Goal: Complete application form

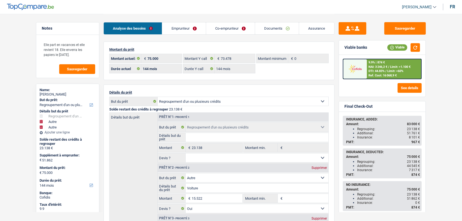
select select "refinancing"
select select "other"
select select "144"
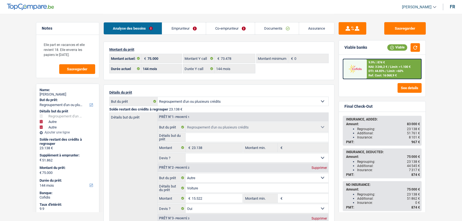
select select "144"
select select "refinancing"
select select "other"
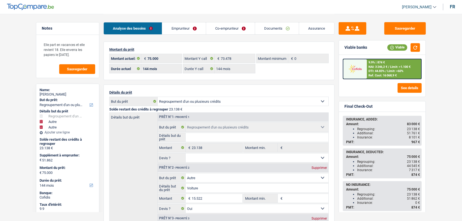
select select "yes"
select select "other"
select select "144"
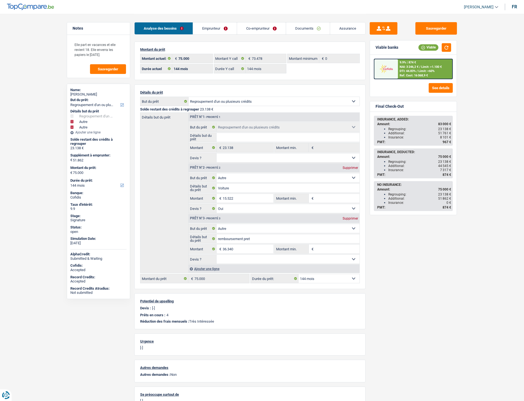
click at [295, 30] on link "Documents" at bounding box center [308, 28] width 44 height 12
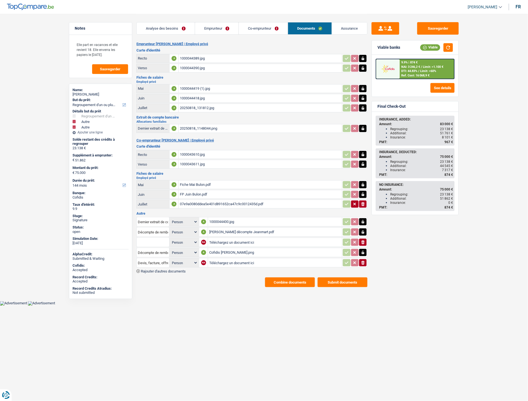
click at [223, 221] on input "Téléchargez un document ici" at bounding box center [275, 242] width 132 height 8
click at [214, 221] on input "Téléchargez un document ici" at bounding box center [275, 263] width 132 height 8
type input "C:\fakepath\WhatsApp Image [DATE] à 18.23.42_7308ad1b.jpg"
click at [177, 221] on span "Rajouter d'autres documents" at bounding box center [163, 271] width 45 height 4
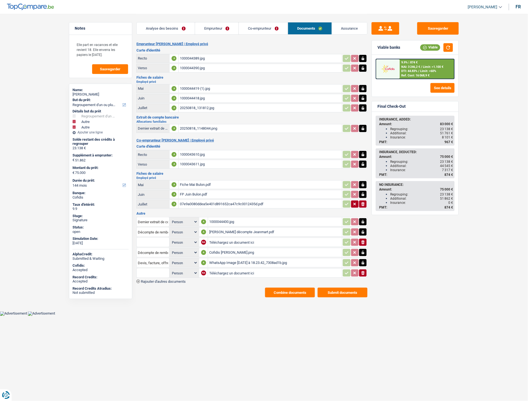
click at [240, 221] on input "Téléchargez un document ici" at bounding box center [275, 273] width 132 height 8
type input "C:\fakepath\WhatsApp Image [DATE] à 18.23.42_8677c583.jpg"
click at [147, 221] on input "Devis, facture, offre, bon de commande" at bounding box center [153, 262] width 30 height 9
click at [154, 221] on li "Carte bancaire" at bounding box center [168, 273] width 57 height 7
type input "Carte bancaire"
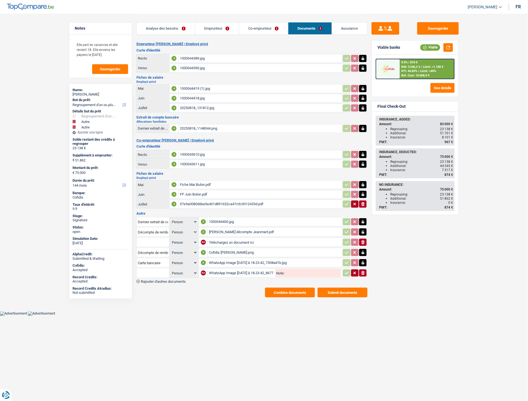
click at [152, 221] on input "text" at bounding box center [153, 272] width 30 height 9
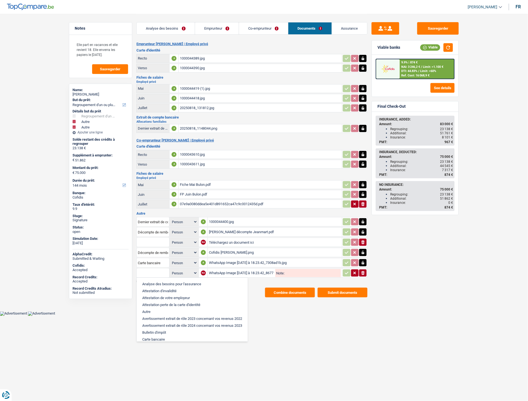
type input "v"
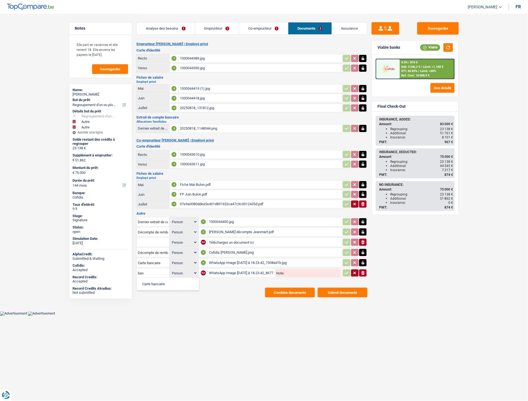
click at [153, 221] on li "Carte bancaire" at bounding box center [168, 283] width 57 height 7
type input "Carte bancaire"
click at [175, 221] on span "Rajouter d'autres documents" at bounding box center [163, 282] width 45 height 4
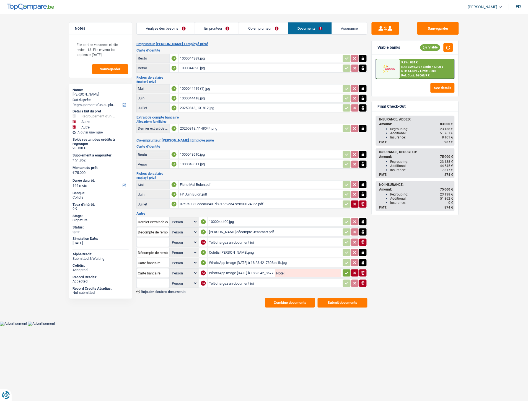
click at [175, 221] on span "Rajouter d'autres documents" at bounding box center [163, 292] width 45 height 4
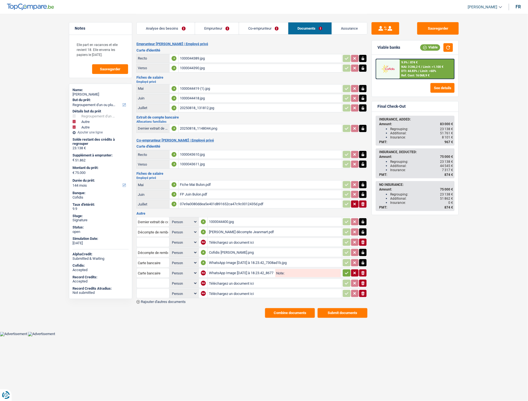
click at [223, 221] on input "Téléchargez un document ici" at bounding box center [275, 283] width 132 height 8
type input "C:\fakepath\Extrait [PERSON_NAME].pdf"
click at [224, 221] on input "Téléchargez un document ici" at bounding box center [275, 293] width 132 height 8
type input "C:\fakepath\Extrait [PERSON_NAME].pdf"
click at [140, 221] on input "text" at bounding box center [153, 283] width 30 height 9
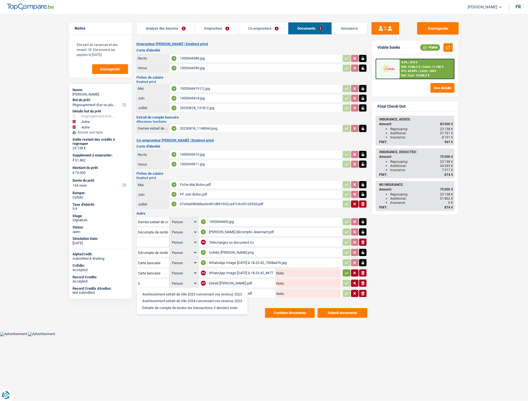
click at [159, 221] on li "Extraits de compte de toutes les transactions 3 derniers mois" at bounding box center [192, 307] width 105 height 7
type input "Extraits de compte de toutes les transactions 3 derniers mois"
click at [153, 221] on input "text" at bounding box center [153, 293] width 30 height 9
click at [176, 221] on li "Extraits de compte de toutes les transactions 3 derniers mois" at bounding box center [192, 318] width 105 height 7
type input "Extraits de compte de toutes les transactions 3 derniers mois"
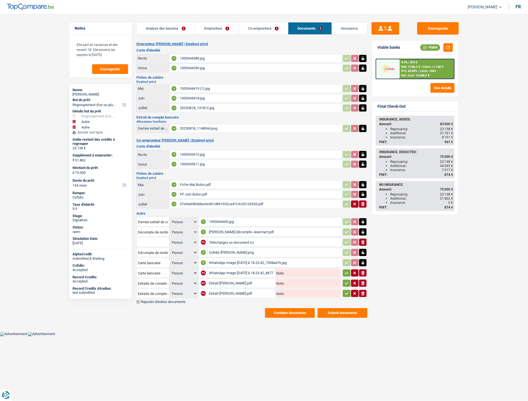
click at [345, 221] on icon "button" at bounding box center [347, 273] width 4 height 2
click at [345, 221] on icon "button" at bounding box center [347, 283] width 4 height 6
click at [345, 221] on icon "button" at bounding box center [347, 294] width 4 height 6
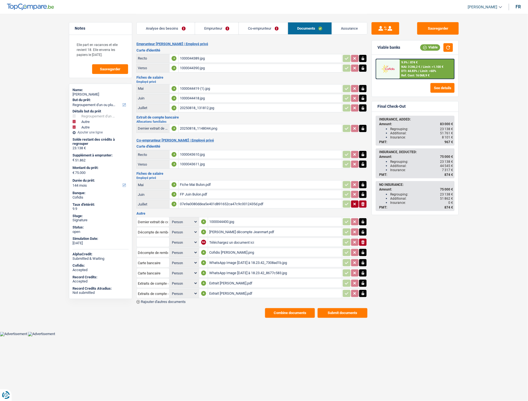
click at [288, 221] on button "Combine documents" at bounding box center [290, 313] width 50 height 10
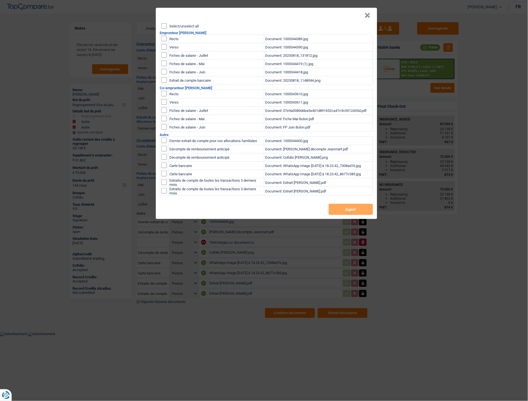
click at [179, 26] on label "Select/unselect all" at bounding box center [184, 26] width 29 height 4
click at [167, 26] on input "Select/unselect all" at bounding box center [164, 26] width 6 height 6
checkbox input "true"
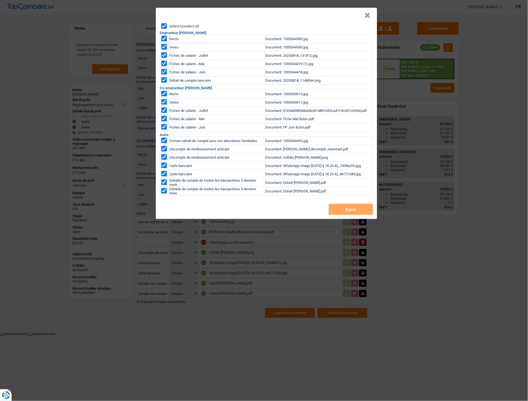
checkbox input "true"
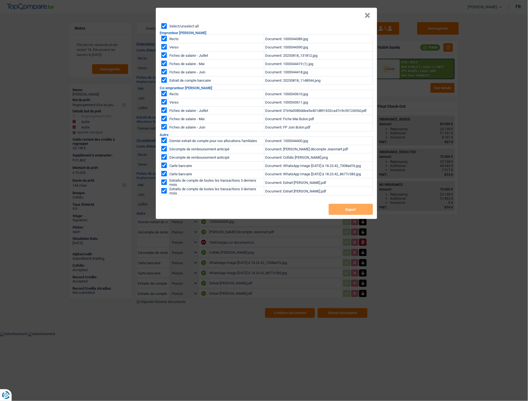
checkbox input "true"
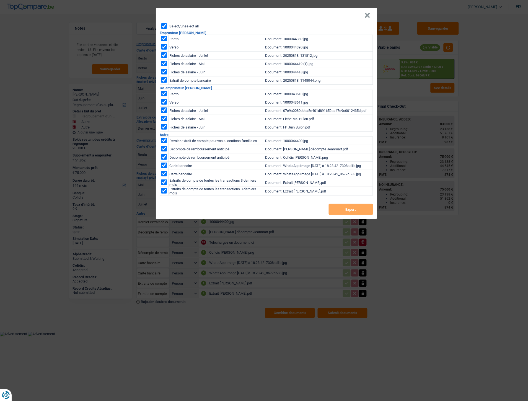
checkbox input "true"
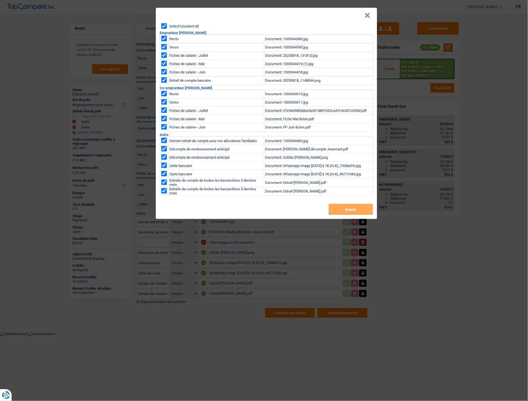
checkbox input "true"
click at [337, 208] on button "Export" at bounding box center [351, 209] width 44 height 11
click at [367, 14] on button "×" at bounding box center [368, 16] width 6 height 6
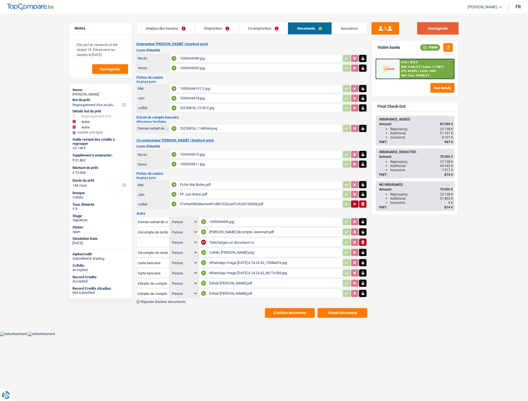
click at [431, 28] on button "Sauvegarder" at bounding box center [438, 28] width 42 height 12
